Goal: Task Accomplishment & Management: Manage account settings

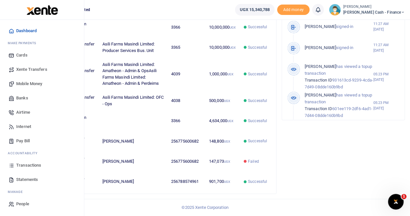
scroll to position [292, 0]
click at [30, 178] on span "Statements" at bounding box center [27, 179] width 22 height 6
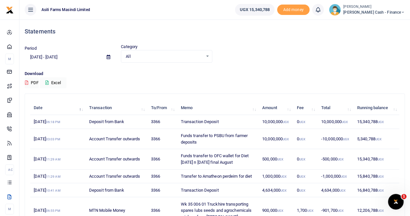
click at [109, 58] on icon at bounding box center [109, 57] width 4 height 4
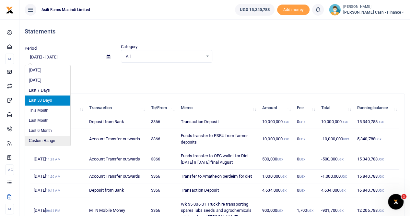
click at [47, 140] on li "Custom Range" at bounding box center [47, 141] width 45 height 10
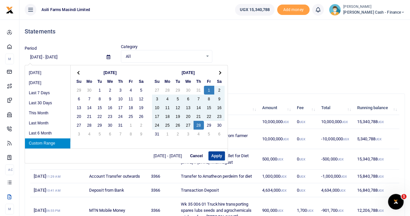
click at [213, 154] on button "Apply" at bounding box center [217, 155] width 17 height 9
type input "08/01/2025 - 08/28/2025"
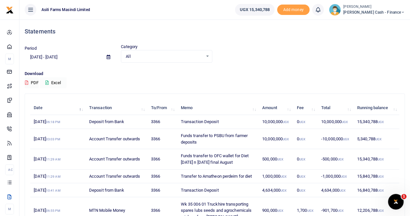
click at [60, 82] on button "Excel" at bounding box center [53, 82] width 27 height 11
click at [387, 10] on span "Petty Cash - Finance" at bounding box center [375, 12] width 62 height 6
click at [376, 22] on link "Switch accounts" at bounding box center [358, 23] width 51 height 9
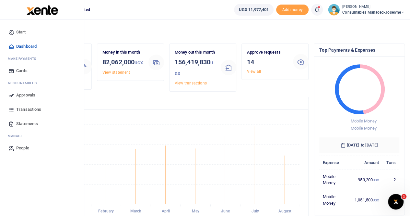
click at [26, 123] on span "Statements" at bounding box center [27, 123] width 22 height 6
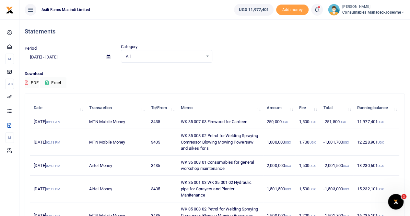
click at [108, 57] on icon at bounding box center [109, 57] width 4 height 4
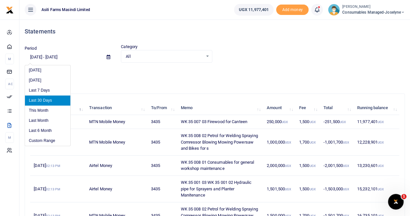
click at [121, 72] on p "Download" at bounding box center [215, 73] width 381 height 7
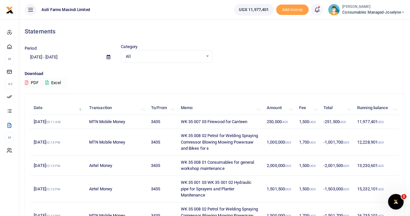
click at [56, 79] on button "Excel" at bounding box center [53, 82] width 27 height 11
click at [370, 9] on small "[PERSON_NAME]" at bounding box center [374, 7] width 63 height 6
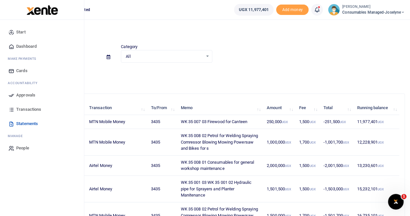
click at [31, 93] on span "Approvals" at bounding box center [25, 95] width 19 height 6
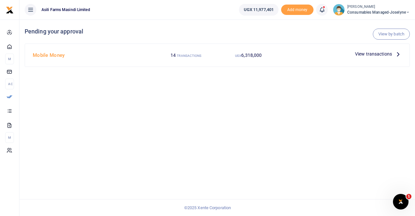
click at [382, 51] on span "View transactions" at bounding box center [373, 53] width 37 height 7
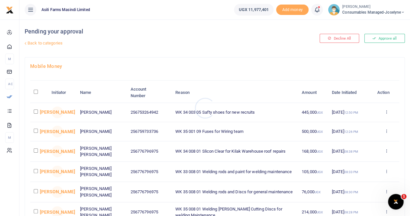
click at [388, 37] on div at bounding box center [205, 108] width 410 height 216
click at [382, 35] on button "Approve all" at bounding box center [385, 38] width 41 height 9
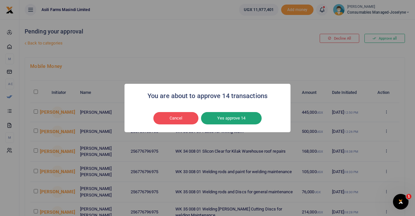
click at [225, 114] on button "Yes approve 14" at bounding box center [231, 118] width 61 height 12
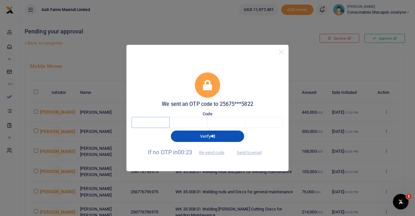
click at [165, 122] on input "text" at bounding box center [151, 122] width 38 height 11
type input "9"
type input "5"
type input "0"
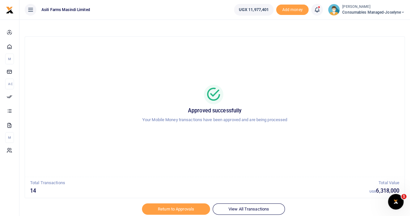
click at [119, 45] on div "Approved successfully Your Mobile Money transactions have been approved and are…" at bounding box center [215, 106] width 364 height 129
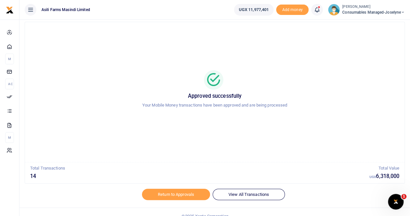
scroll to position [23, 0]
